Goal: Task Accomplishment & Management: Complete application form

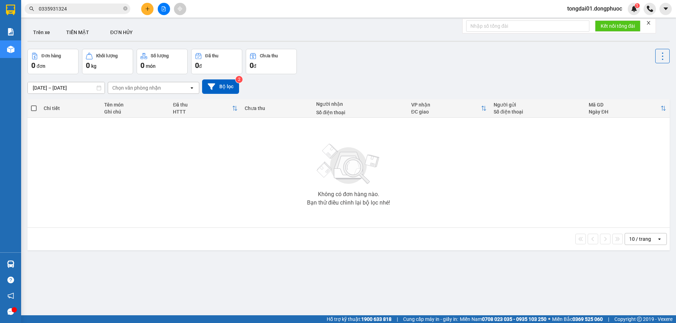
click at [125, 7] on icon "close-circle" at bounding box center [125, 8] width 4 height 4
paste input "0392240244"
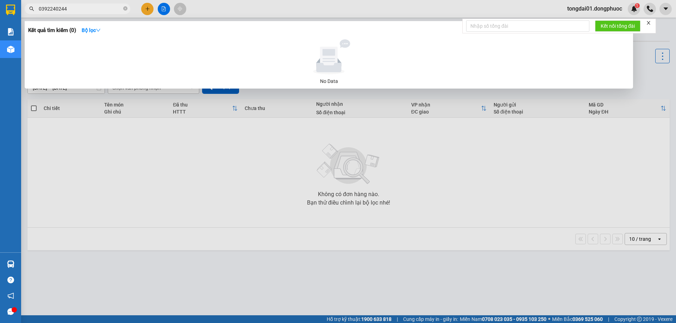
click at [40, 8] on input "0392240244" at bounding box center [80, 9] width 83 height 8
click at [38, 8] on span "0392240244" at bounding box center [78, 9] width 106 height 11
click at [40, 7] on input "0392240244" at bounding box center [80, 9] width 83 height 8
click at [82, 8] on input "0392240244" at bounding box center [80, 9] width 83 height 8
type input "0392240244"
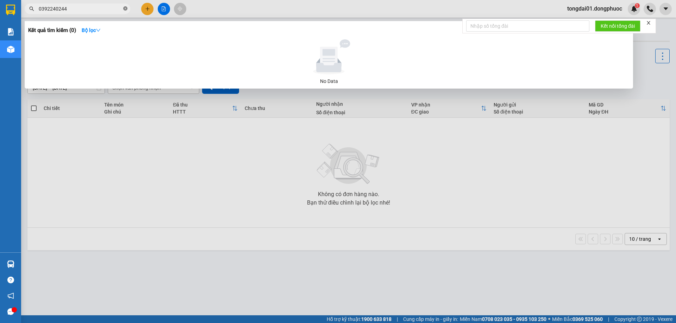
click at [125, 9] on icon "close-circle" at bounding box center [125, 8] width 4 height 4
type input "0392240244"
click at [125, 10] on icon "close-circle" at bounding box center [125, 8] width 4 height 4
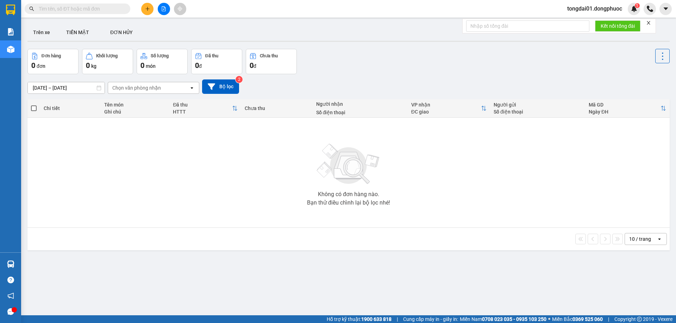
paste input "0392242044"
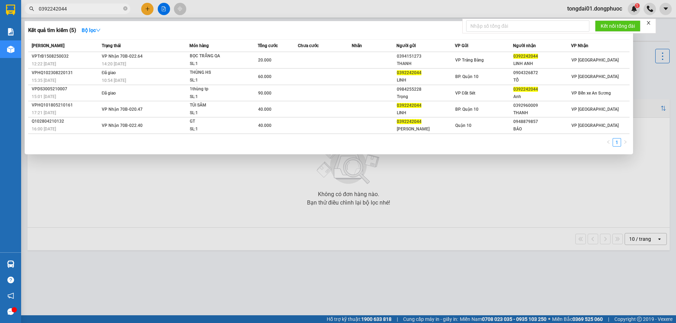
type input "0392242044"
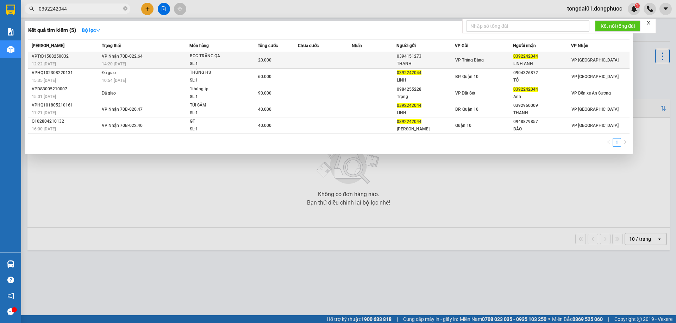
click at [154, 55] on td "VP Nhận 70B-022.64 14:20 [DATE]" at bounding box center [145, 60] width 90 height 17
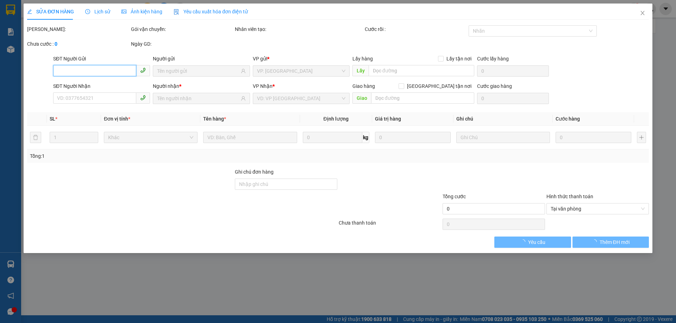
type input "0394151273"
type input "THANH"
type input "0392242044"
type input "LINH ANH"
type input "20.000"
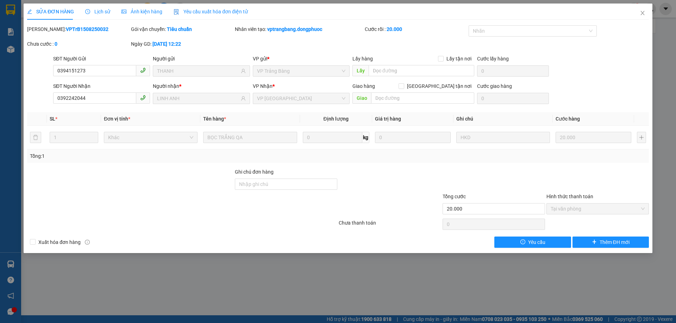
click at [100, 12] on span "Lịch sử" at bounding box center [97, 12] width 25 height 6
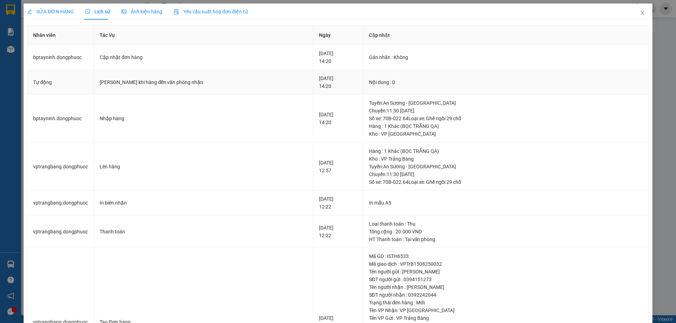
click at [422, 71] on td "Nội dung : 0" at bounding box center [505, 82] width 285 height 25
click at [635, 18] on span "Close" at bounding box center [642, 14] width 20 height 20
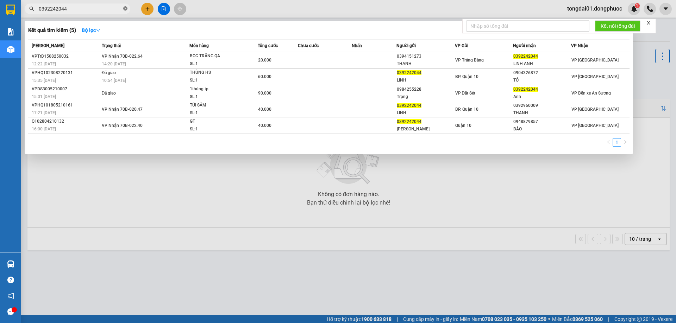
click at [127, 9] on icon "close-circle" at bounding box center [125, 8] width 4 height 4
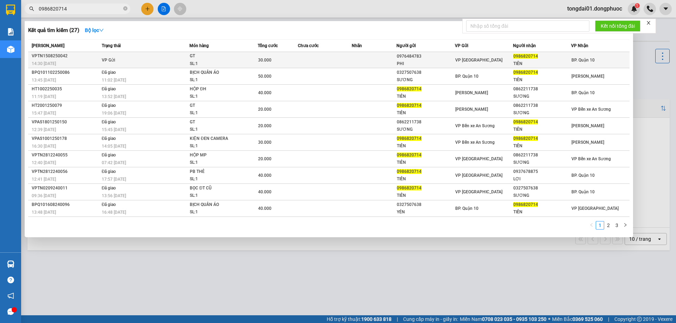
type input "0986820714"
click at [129, 59] on td "VP Gửi" at bounding box center [145, 60] width 90 height 16
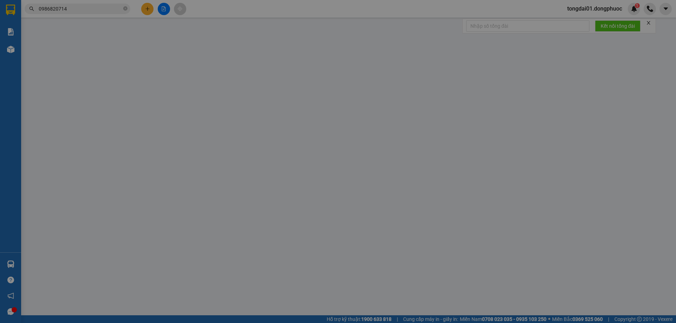
type input "0976484783"
type input "PHI"
type input "0986820714"
type input "TIÊN"
type input "30.000"
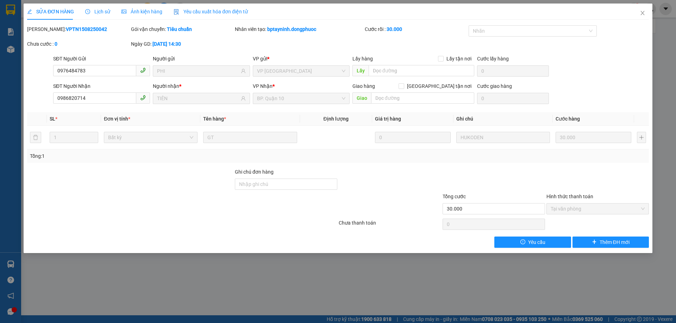
click at [102, 11] on span "Lịch sử" at bounding box center [97, 12] width 25 height 6
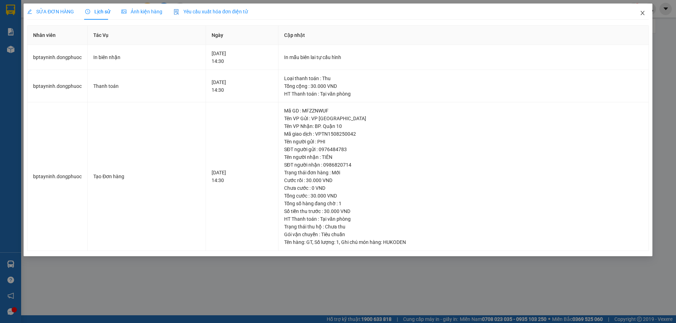
click at [642, 14] on icon "close" at bounding box center [642, 13] width 6 height 6
